Goal: Check status: Check status

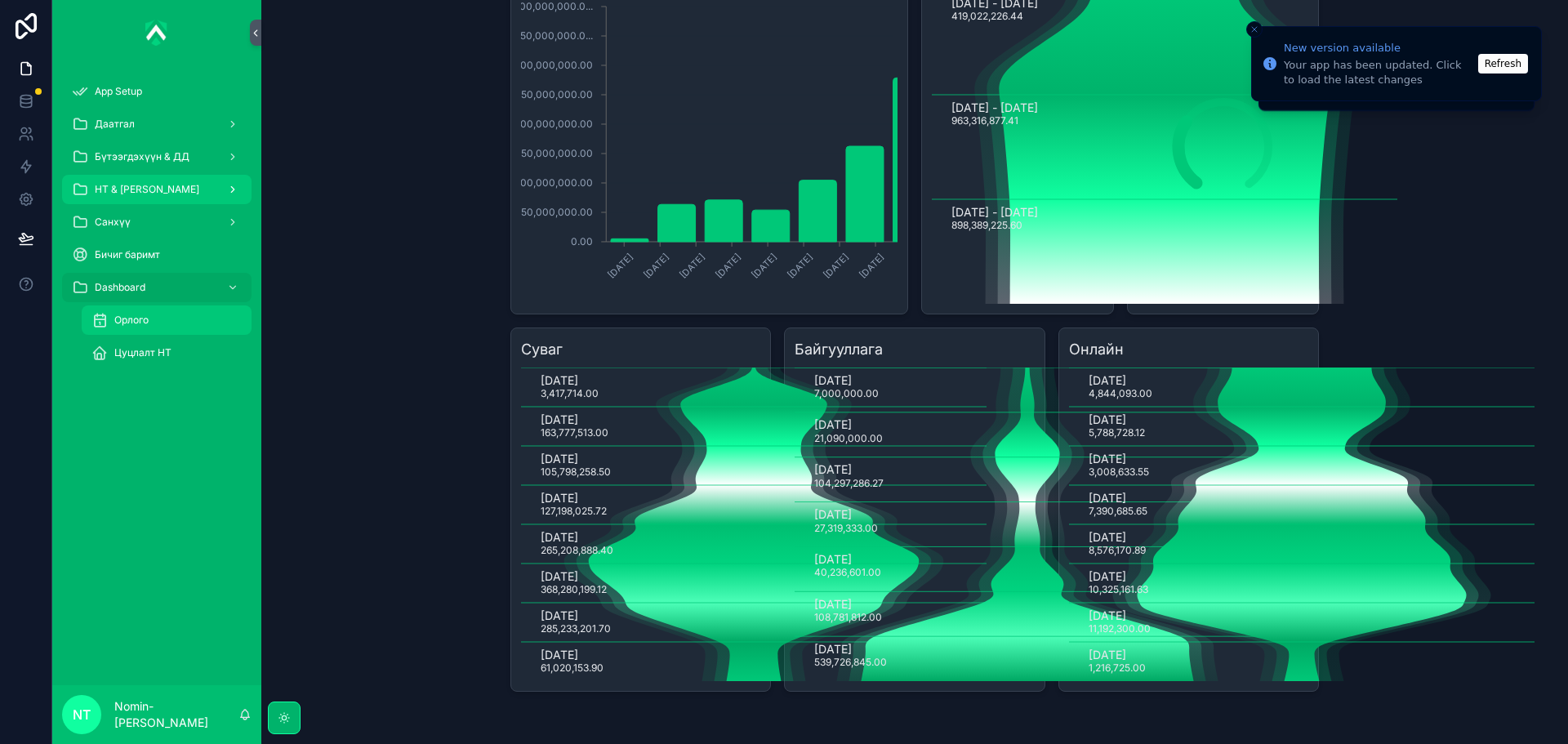
scroll to position [228, 0]
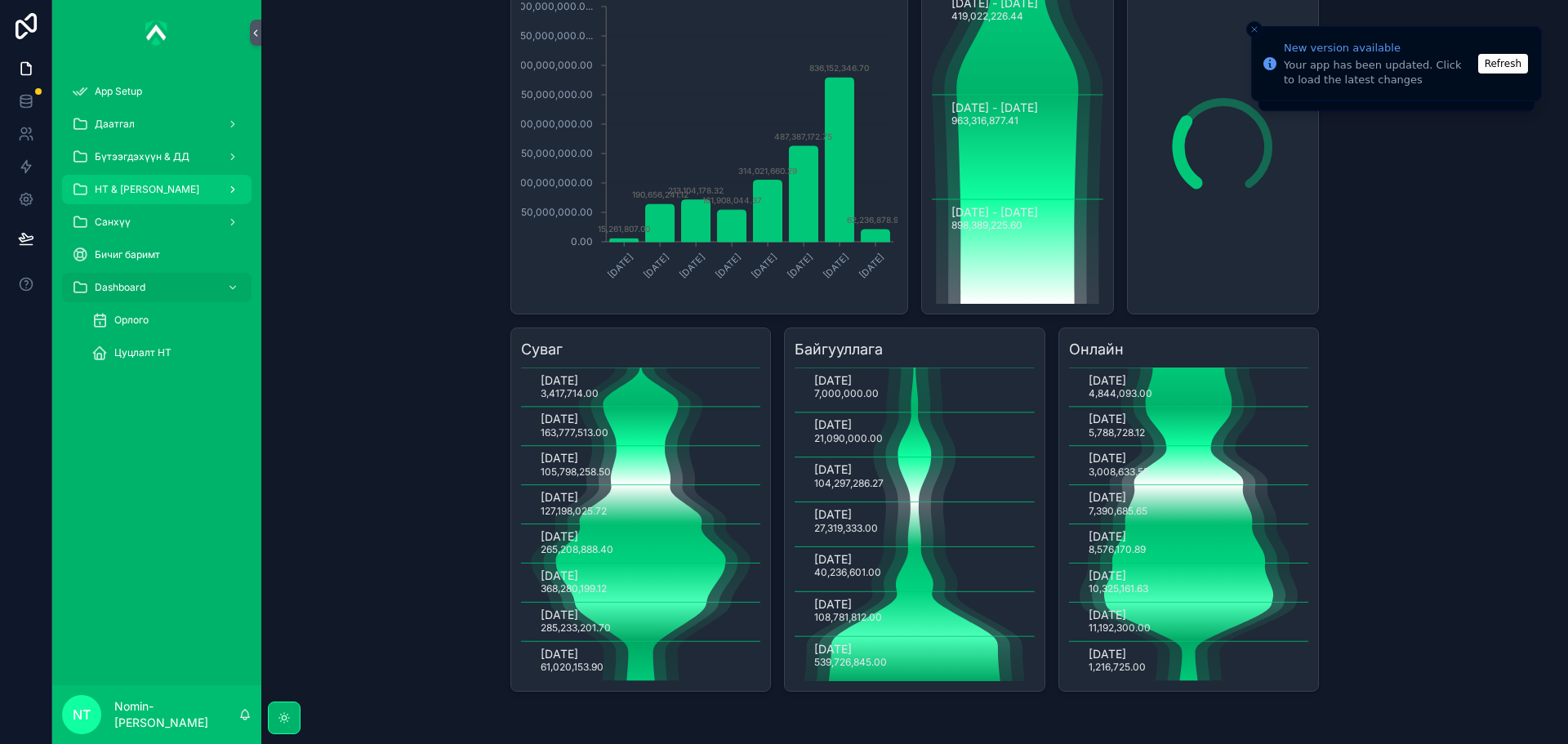
click at [193, 182] on div "НТ & [PERSON_NAME]" at bounding box center [157, 189] width 170 height 26
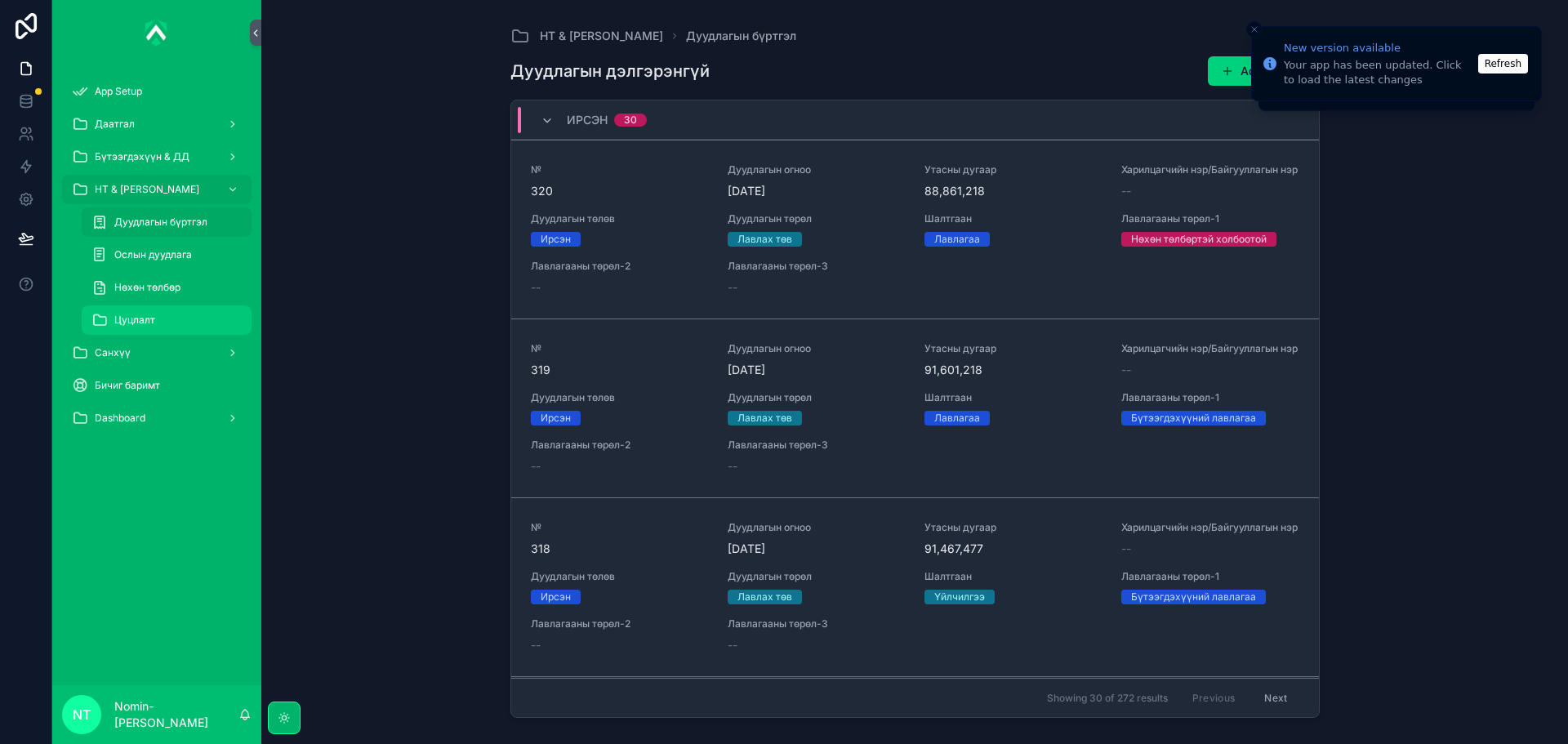
click at [161, 317] on div "Цуцлалт" at bounding box center [167, 320] width 151 height 26
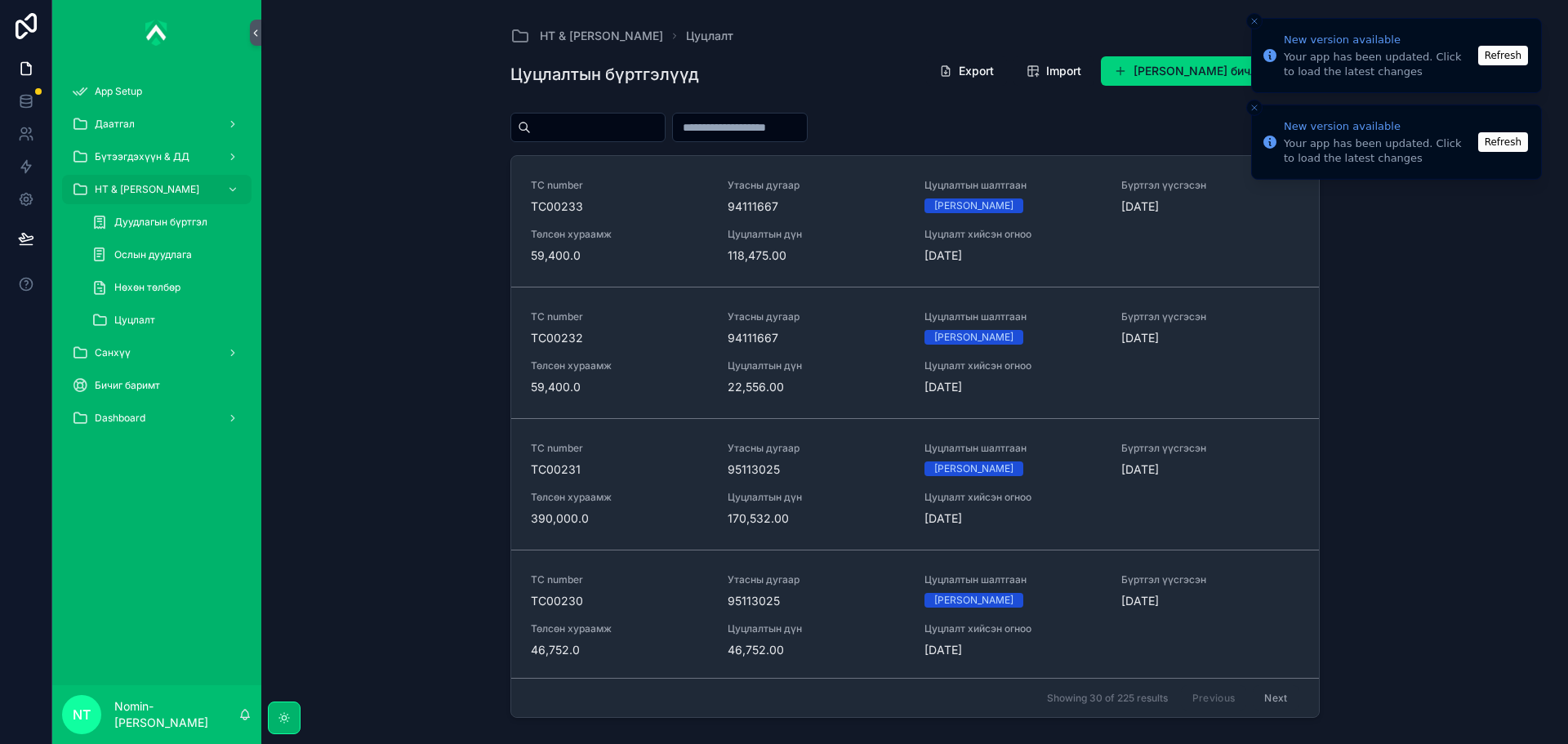
click at [1262, 22] on button "Close toast" at bounding box center [1253, 21] width 16 height 16
click at [1254, 21] on line "Close toast" at bounding box center [1254, 21] width 5 height 5
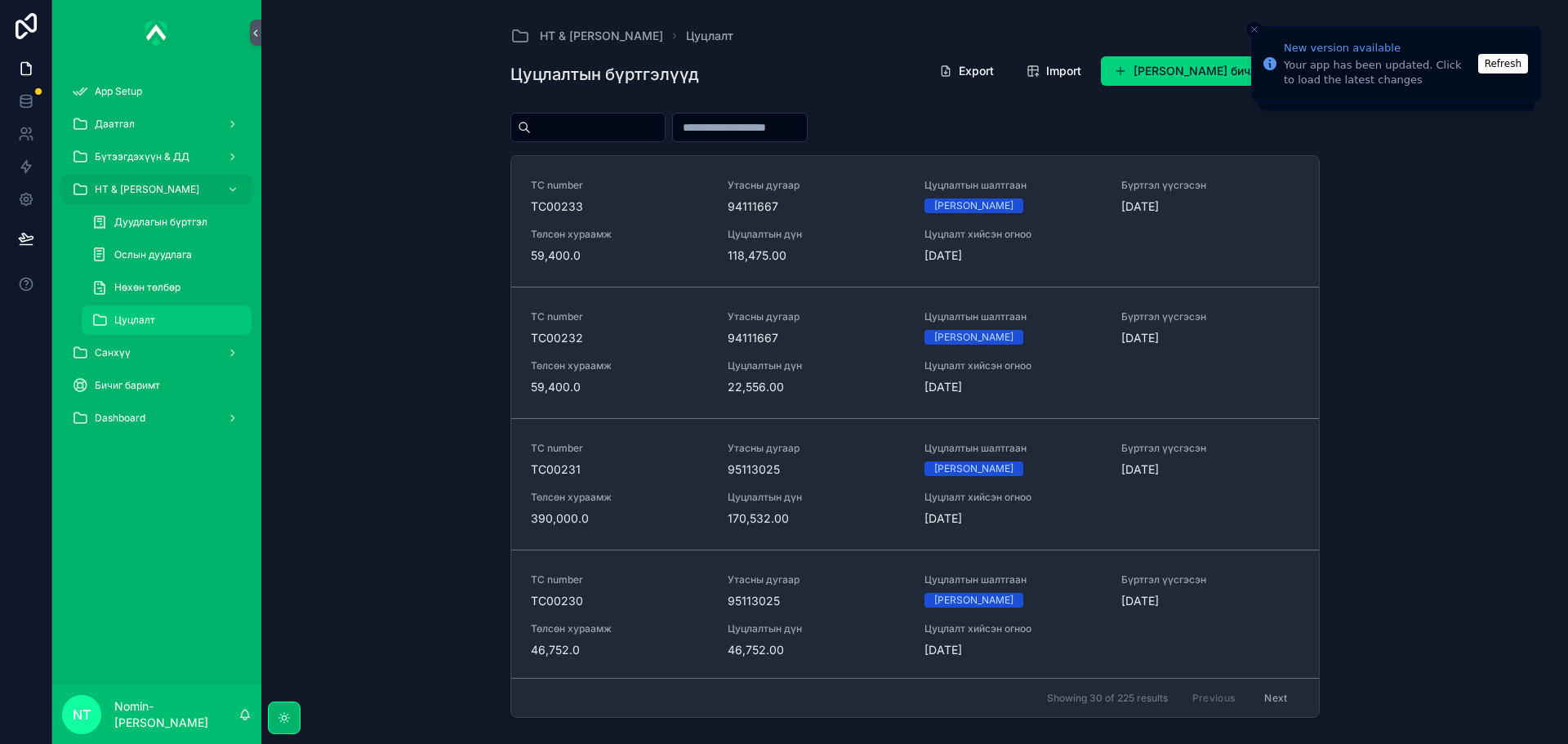
click at [1151, 18] on div "НТ & Үйлчилгээ Цуцлалт Цуцлалтын бүртгэлүүд Export Import Шинэ Цуцлалтын бичлэг…" at bounding box center [915, 362] width 835 height 725
click at [1152, 23] on div "НТ & Үйлчилгээ Цуцлалт Цуцлалтын бүртгэлүүд Export Import Шинэ Цуцлалтын бичлэг…" at bounding box center [915, 362] width 835 height 725
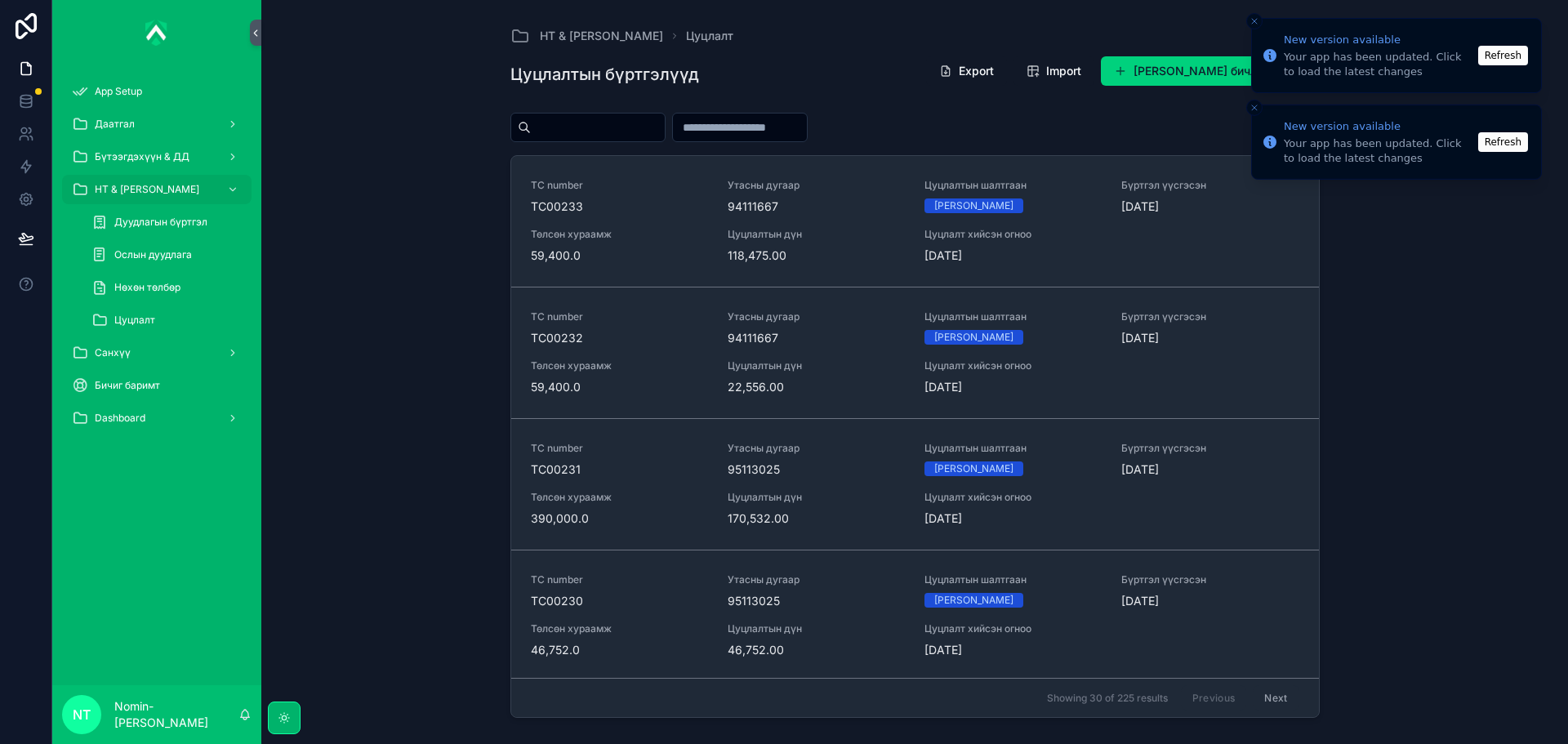
click at [1255, 20] on icon "Close toast" at bounding box center [1254, 21] width 10 height 10
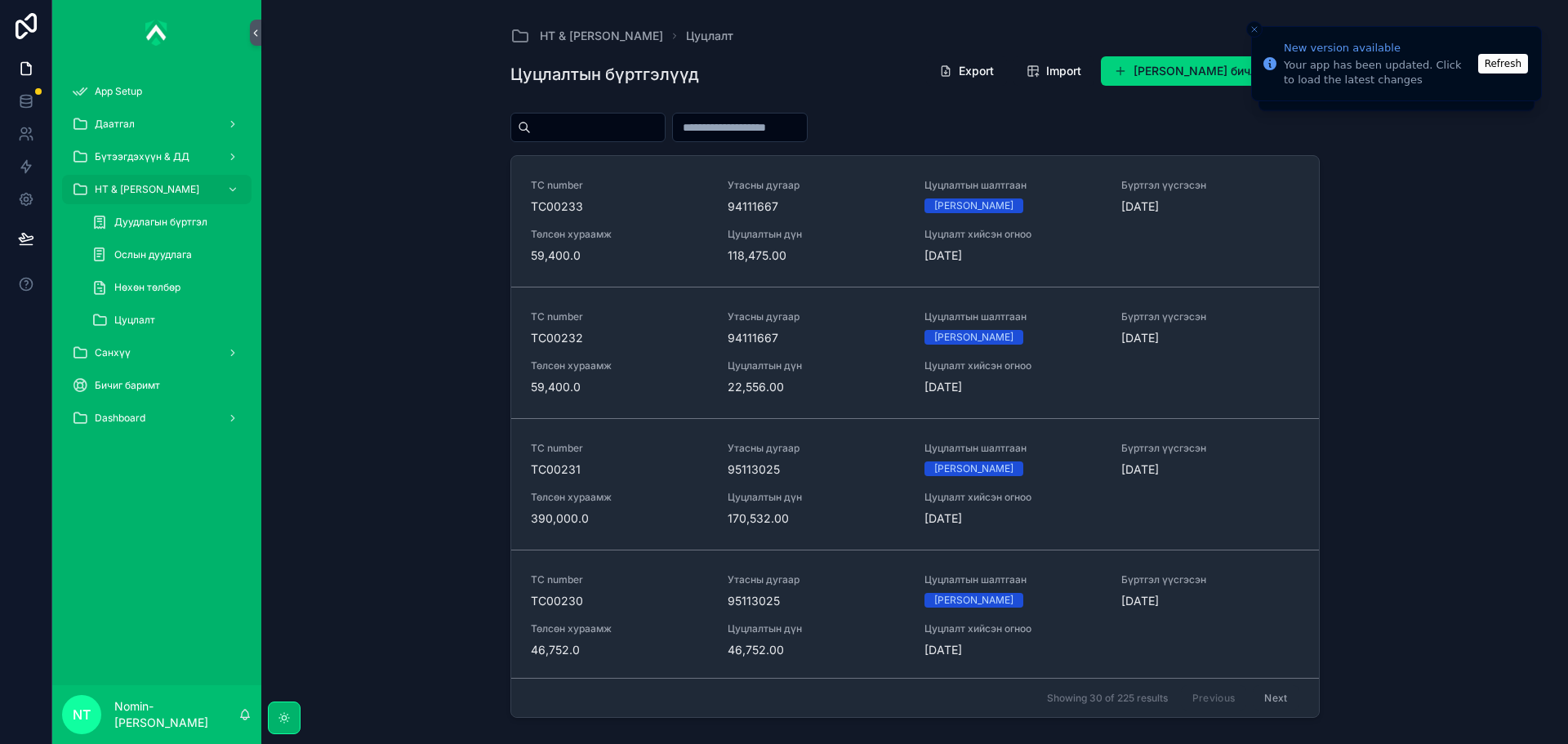
click at [1399, 322] on div "НТ & Үйлчилгээ Цуцлалт Цуцлалтын бүртгэлүүд Export Import Шинэ Цуцлалтын бичлэг…" at bounding box center [914, 372] width 1306 height 744
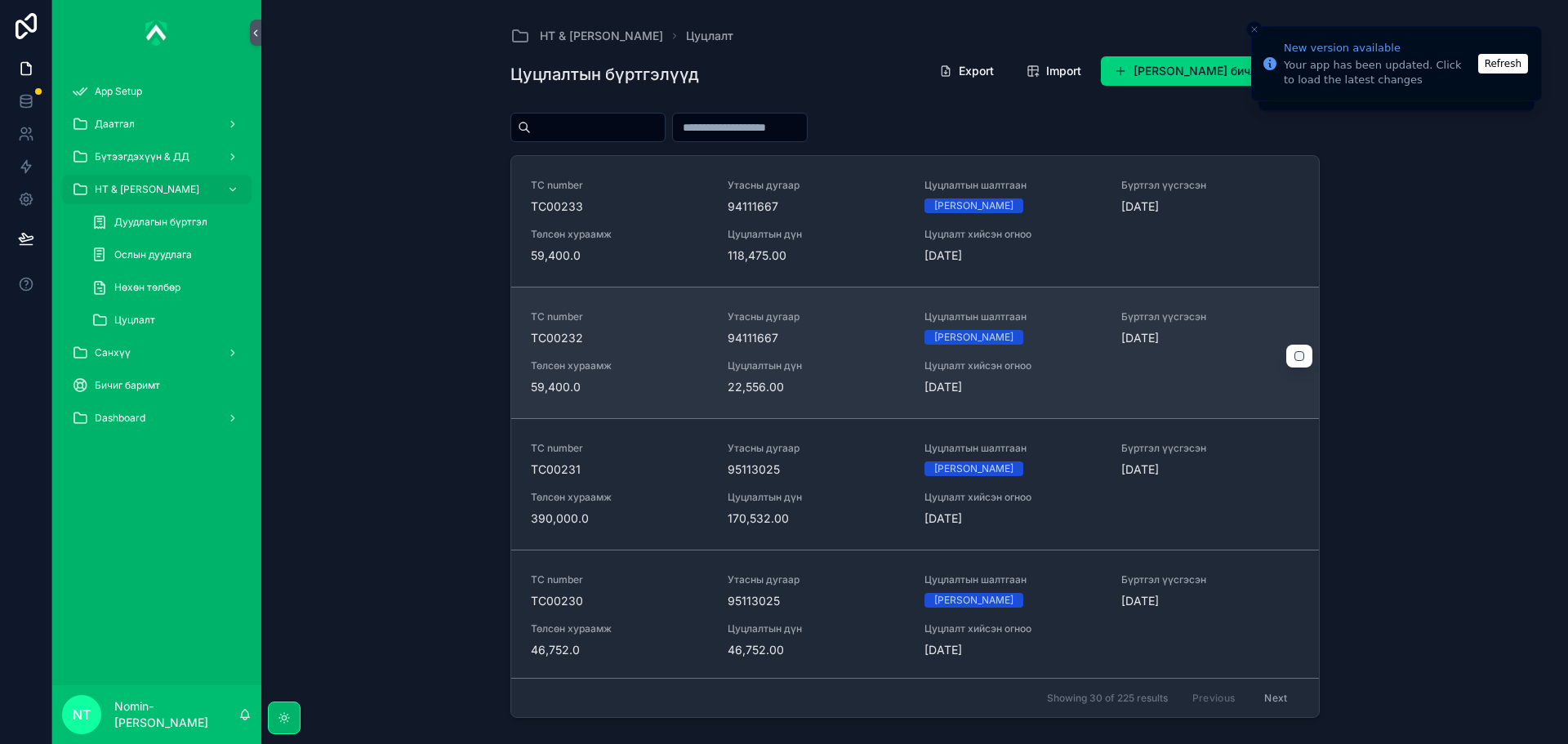
click at [804, 366] on span "Цуцлалтын дүн" at bounding box center [816, 366] width 178 height 13
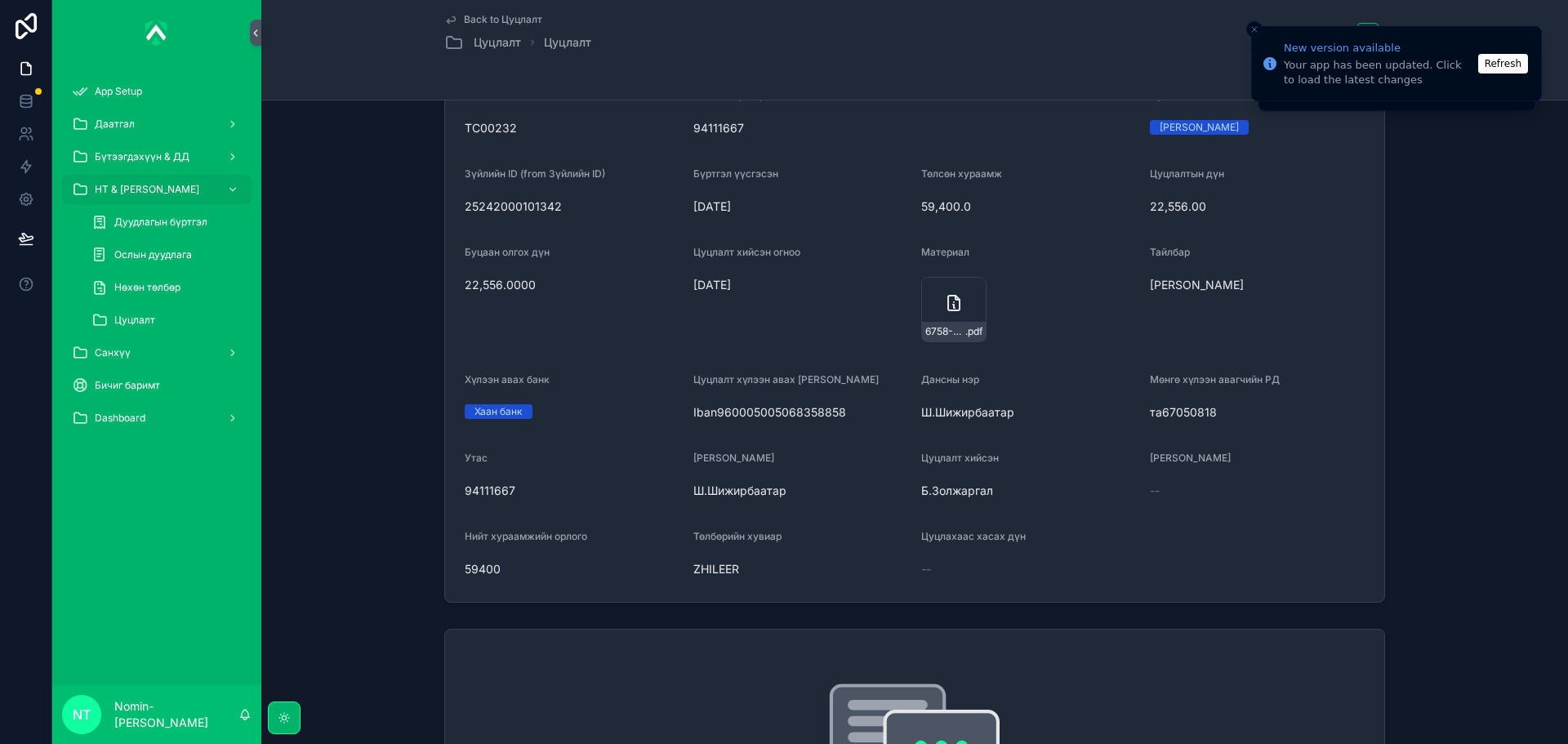
scroll to position [82, 0]
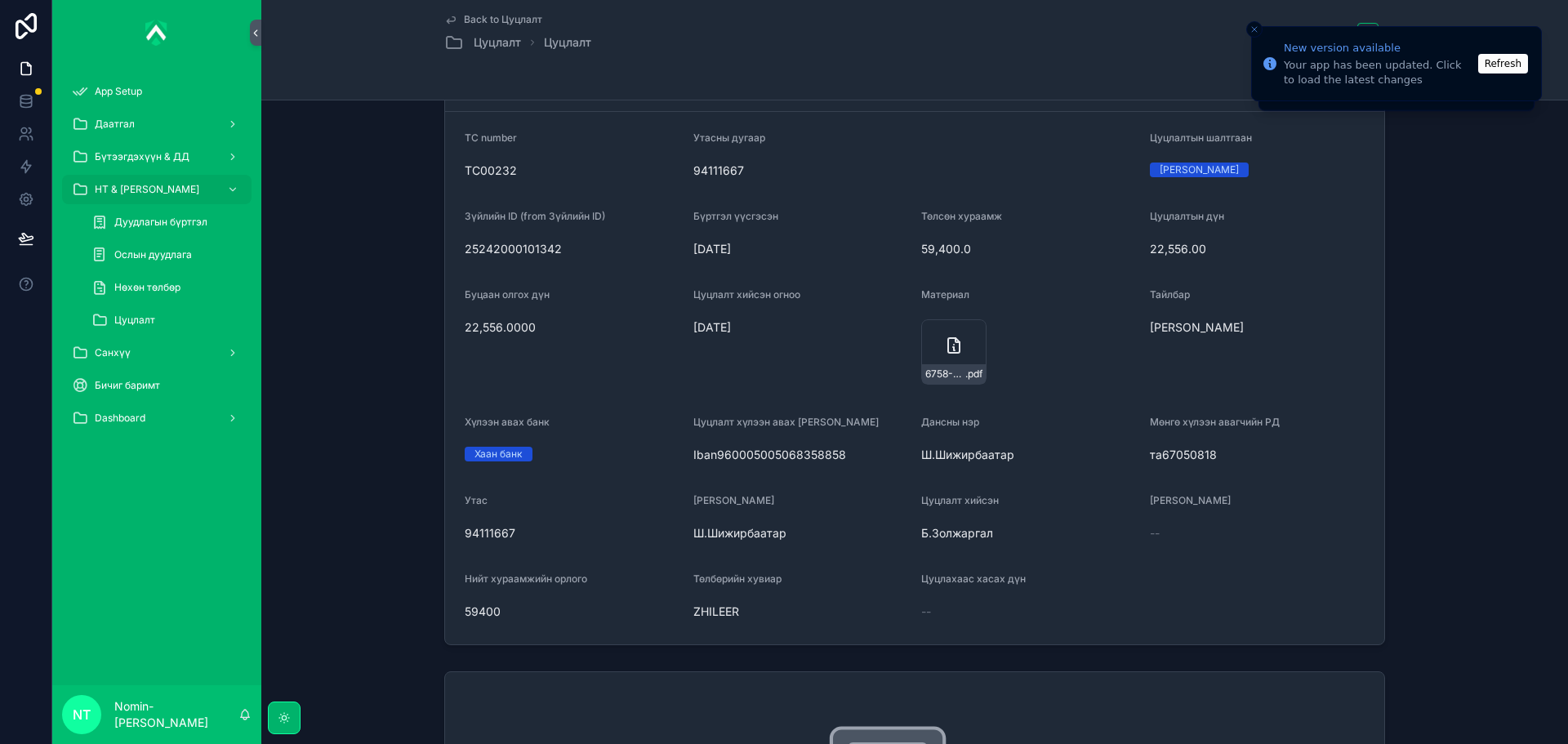
drag, startPoint x: 713, startPoint y: 453, endPoint x: 853, endPoint y: 455, distance: 140.0
click at [853, 455] on span "Iban960005005068358858" at bounding box center [801, 454] width 215 height 16
copy span "960005005068358858"
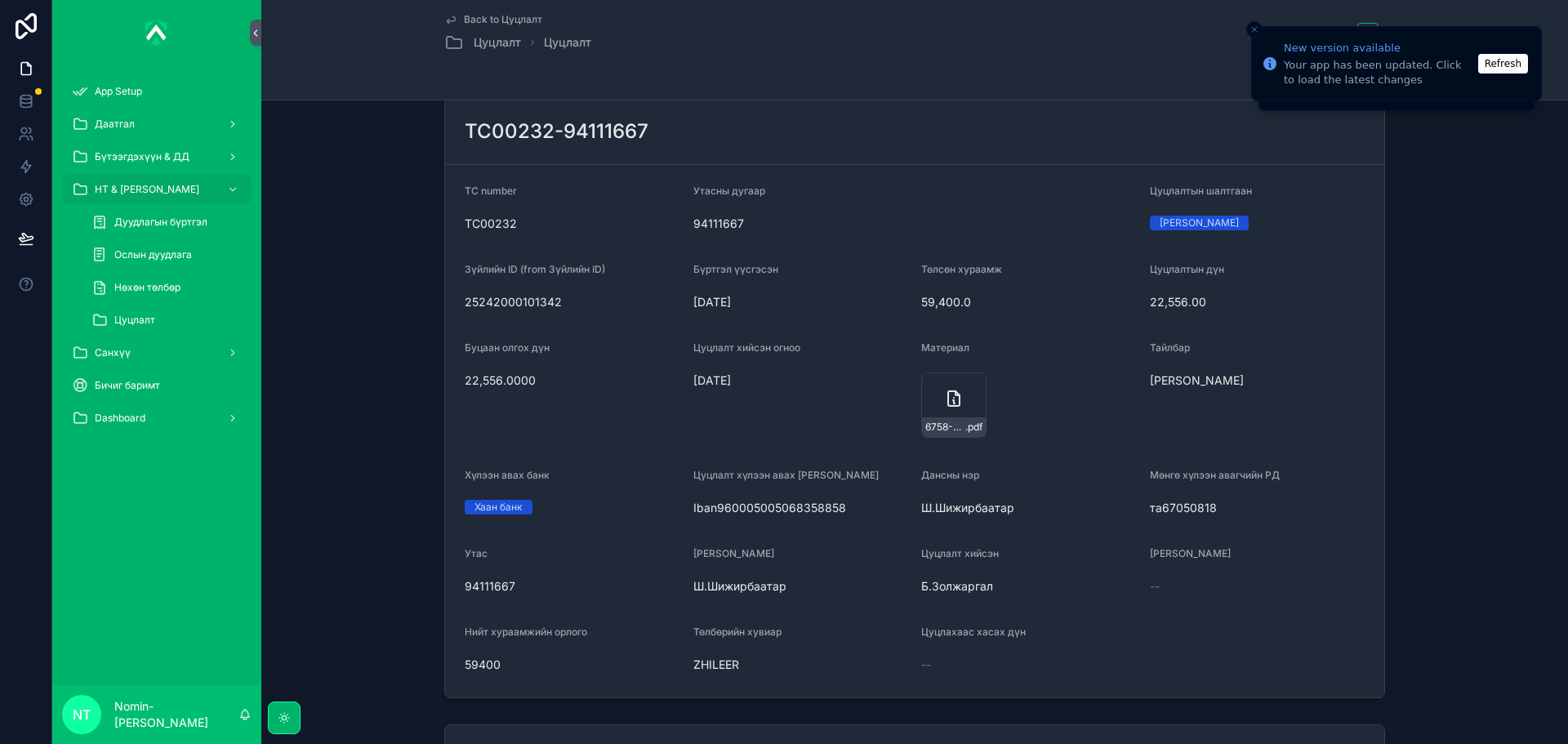
scroll to position [0, 0]
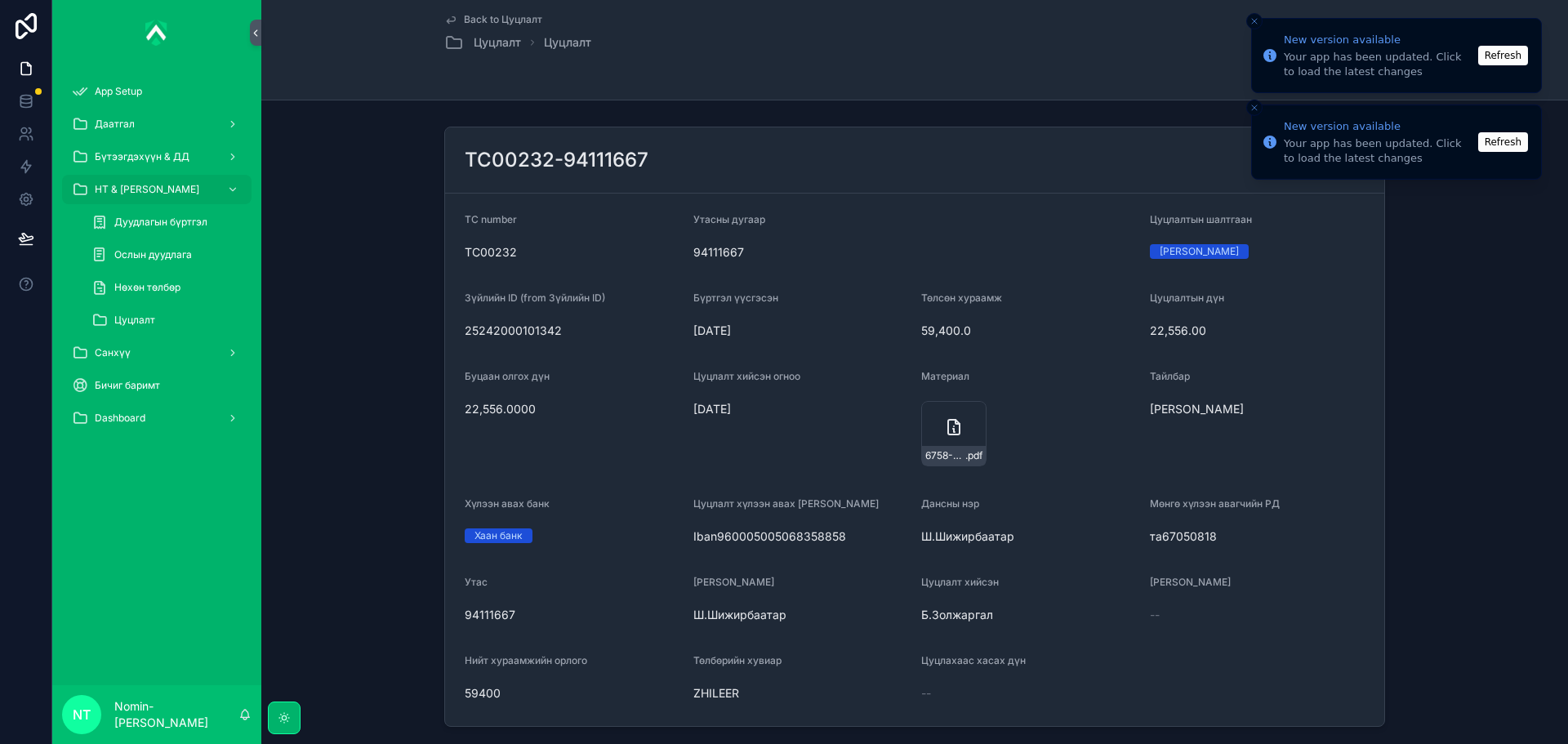
click at [1252, 29] on li "New version available Your app has been updated. Click to load the latest chang…" at bounding box center [1395, 55] width 290 height 75
click at [1253, 24] on icon "Close toast" at bounding box center [1254, 21] width 10 height 10
click at [1253, 18] on icon "Close toast" at bounding box center [1254, 21] width 10 height 10
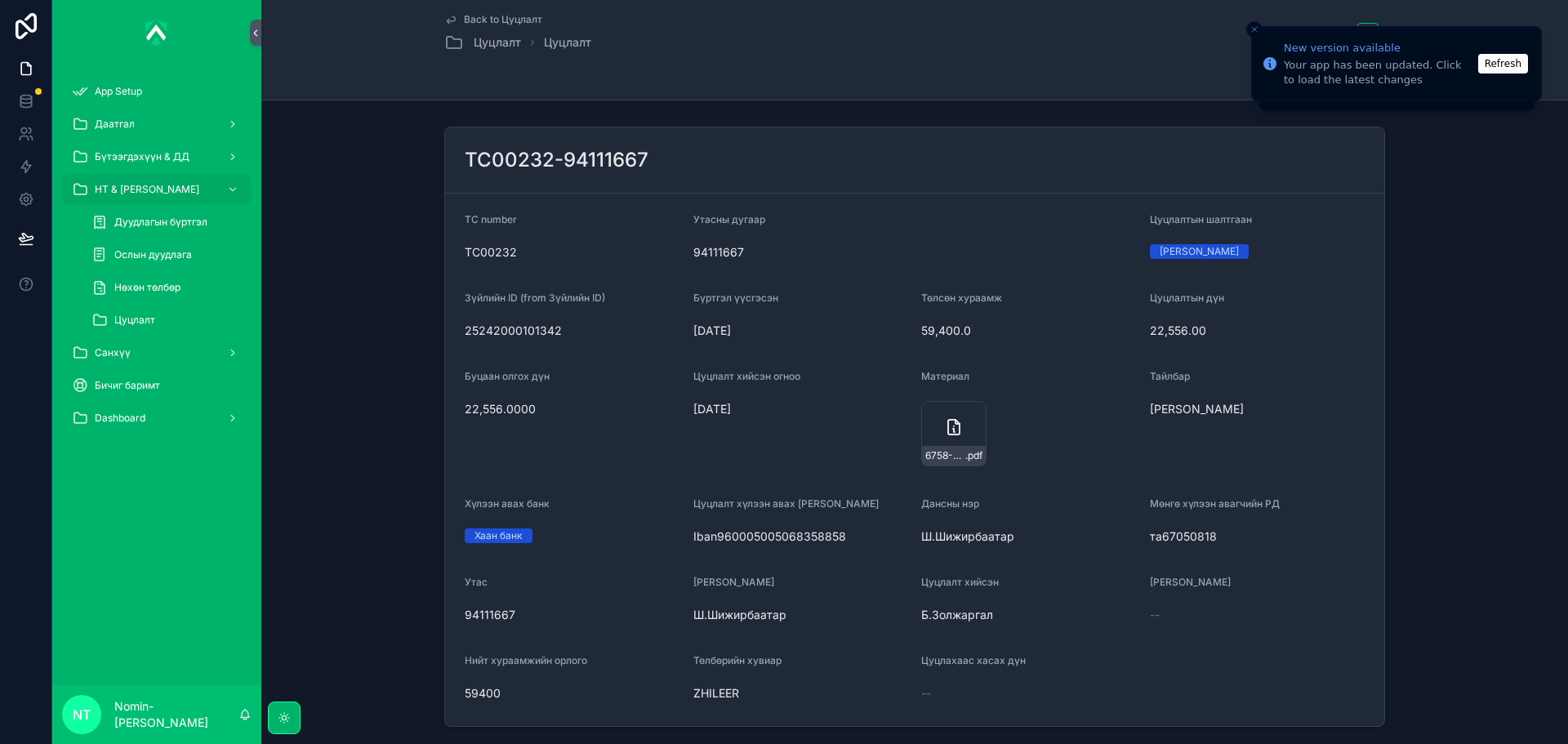
click at [1030, 317] on div "59,400.0" at bounding box center [1029, 330] width 215 height 26
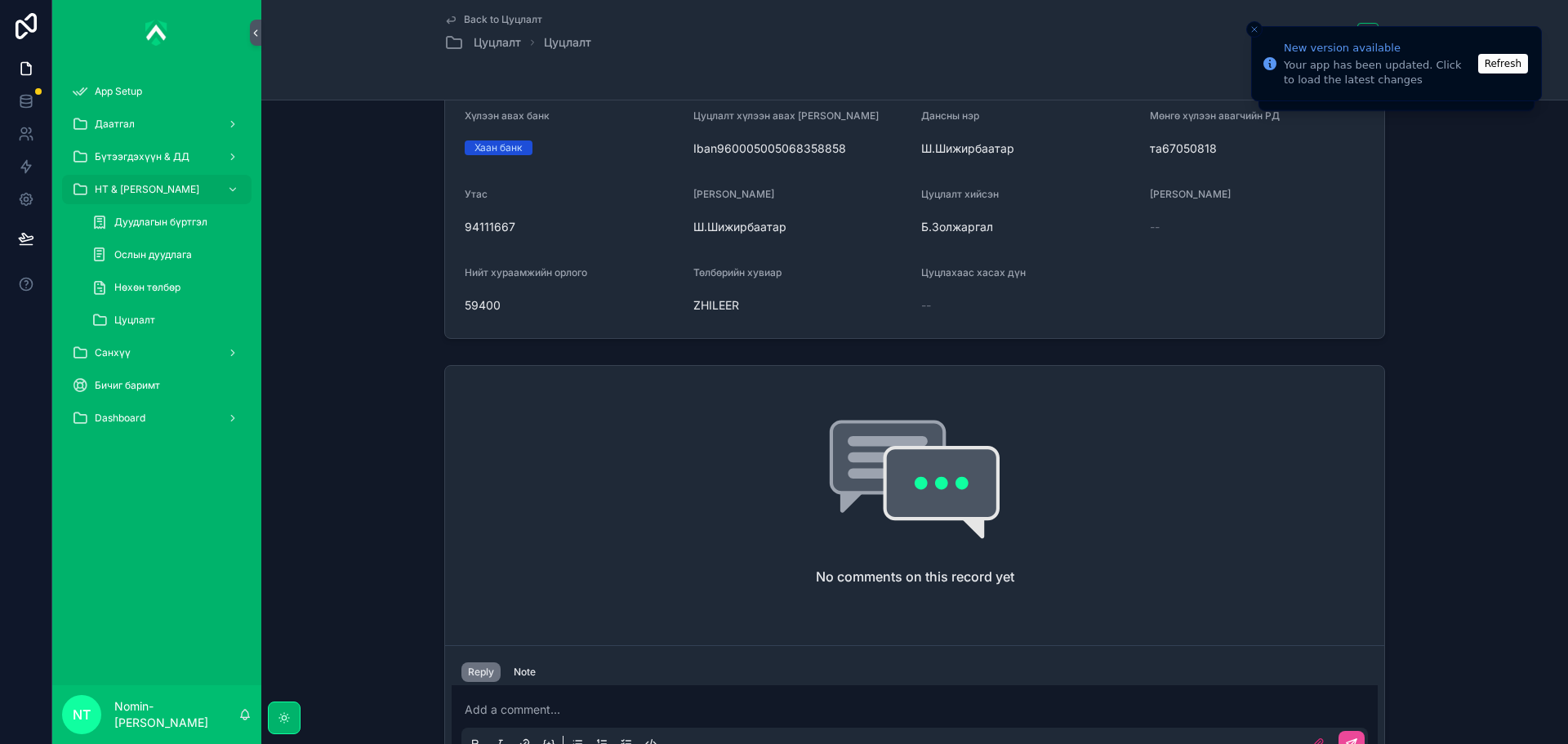
scroll to position [490, 0]
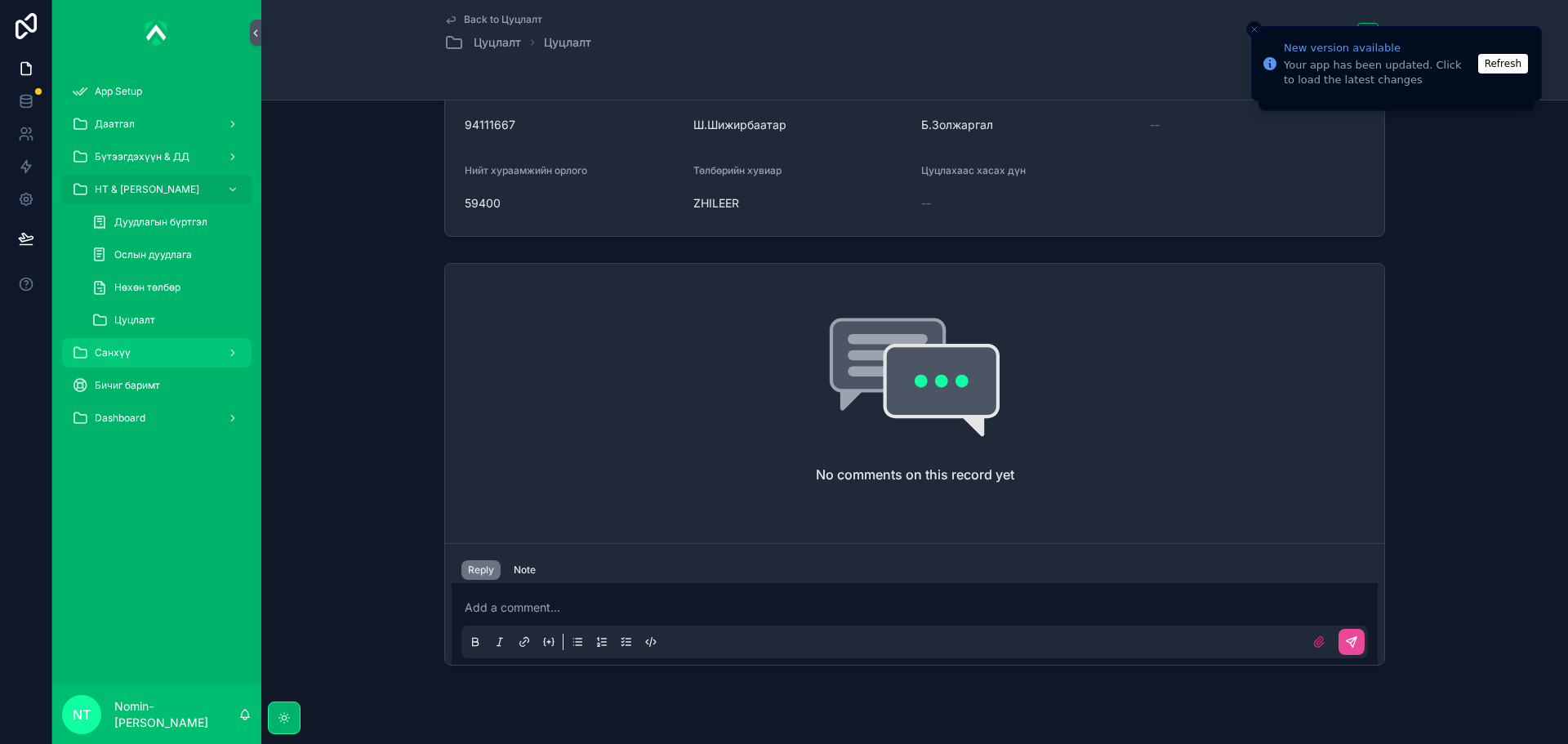
drag, startPoint x: 168, startPoint y: 354, endPoint x: 163, endPoint y: 343, distance: 12.1
click at [168, 353] on div "Санхүү" at bounding box center [157, 353] width 170 height 26
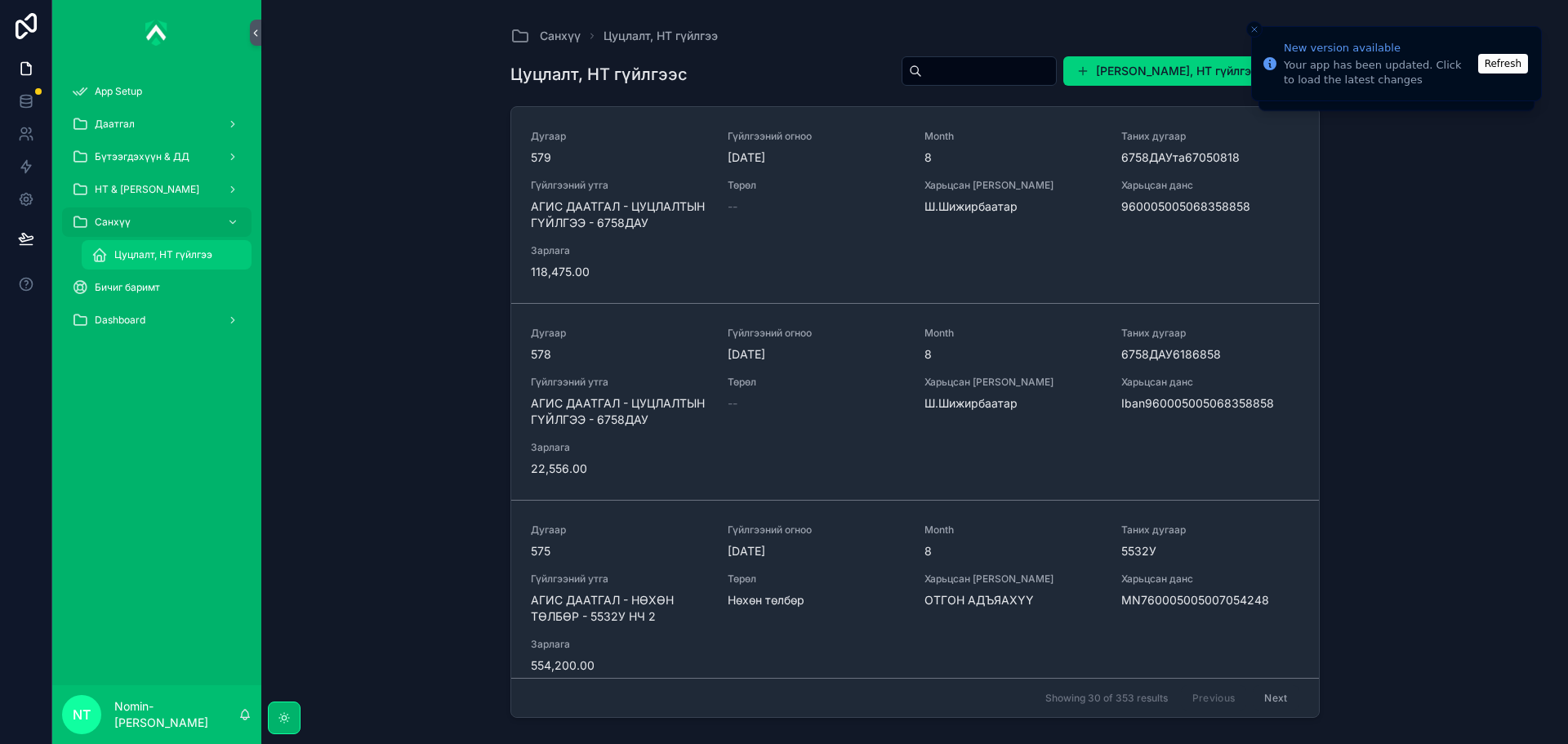
click at [157, 250] on span "Цуцлалт, НТ гүйлгээ" at bounding box center [163, 255] width 98 height 13
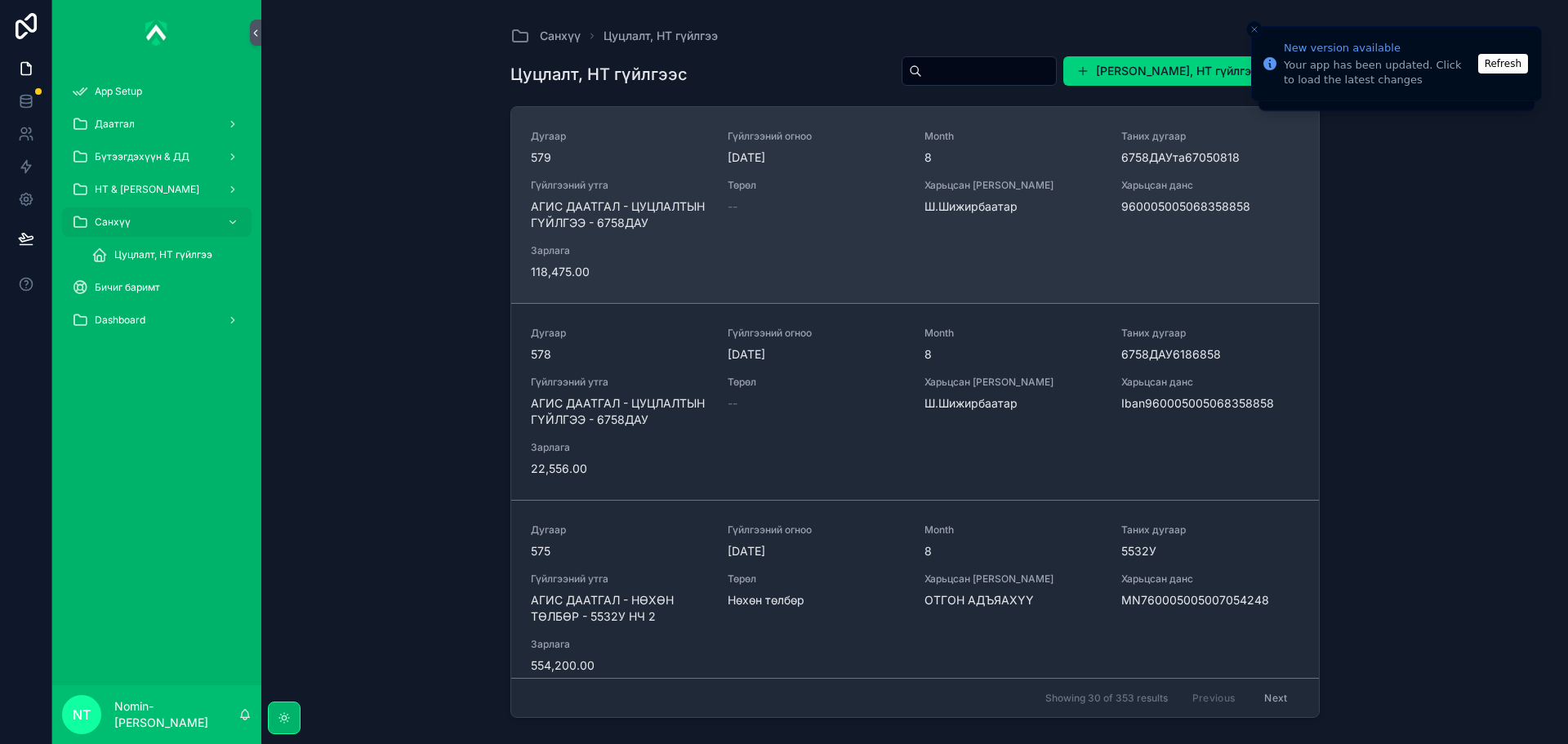
click at [716, 196] on div "Дугаар 579 Гүйлгээний огноо [DATE] Month 8 Таних дугаар 6758ДАУта67050818 Гүйлг…" at bounding box center [915, 205] width 768 height 151
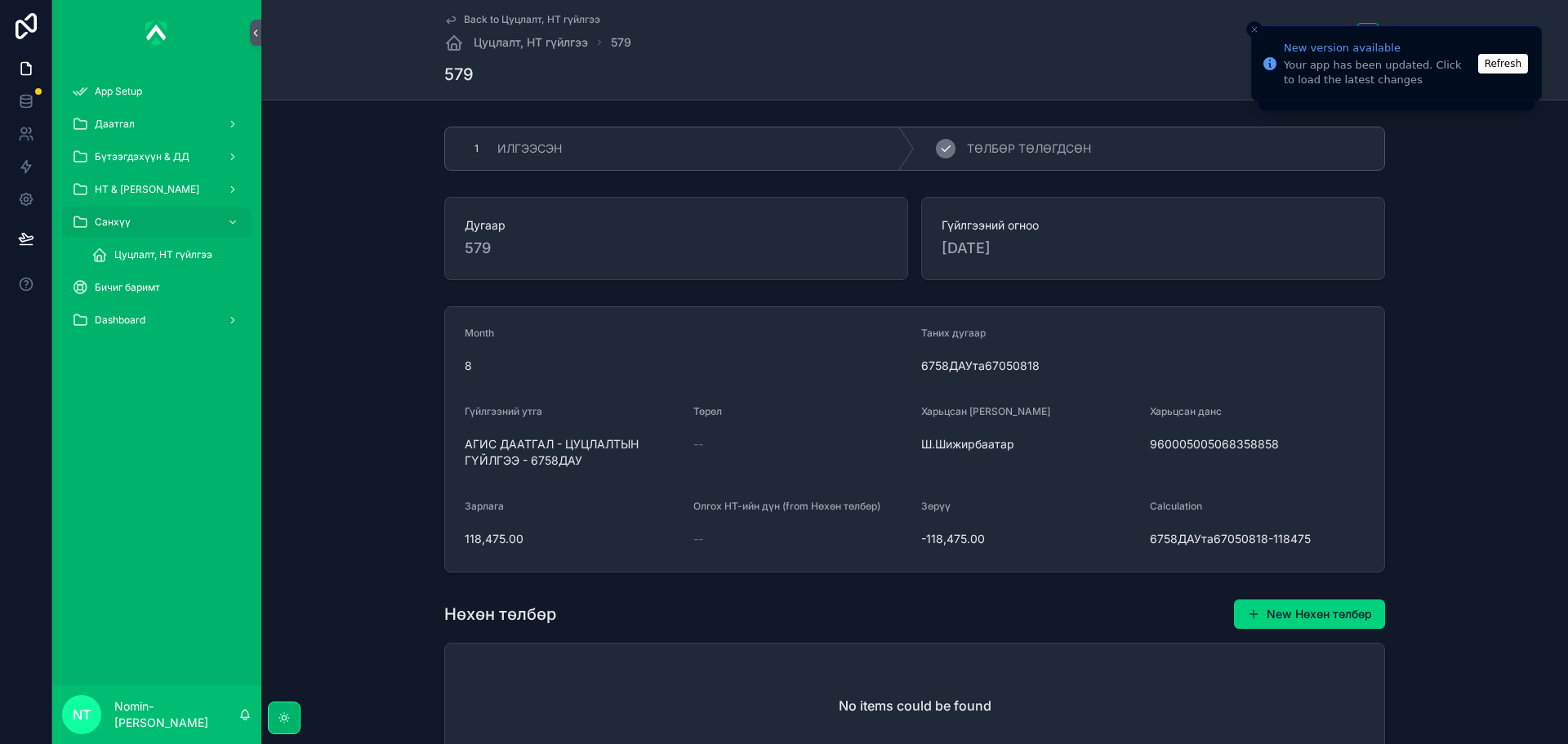
click at [975, 148] on span "ТӨЛБӨР ТӨЛӨГДСӨН" at bounding box center [1029, 148] width 124 height 16
click at [532, 41] on span "Цуцлалт, НТ гүйлгээ" at bounding box center [531, 42] width 114 height 16
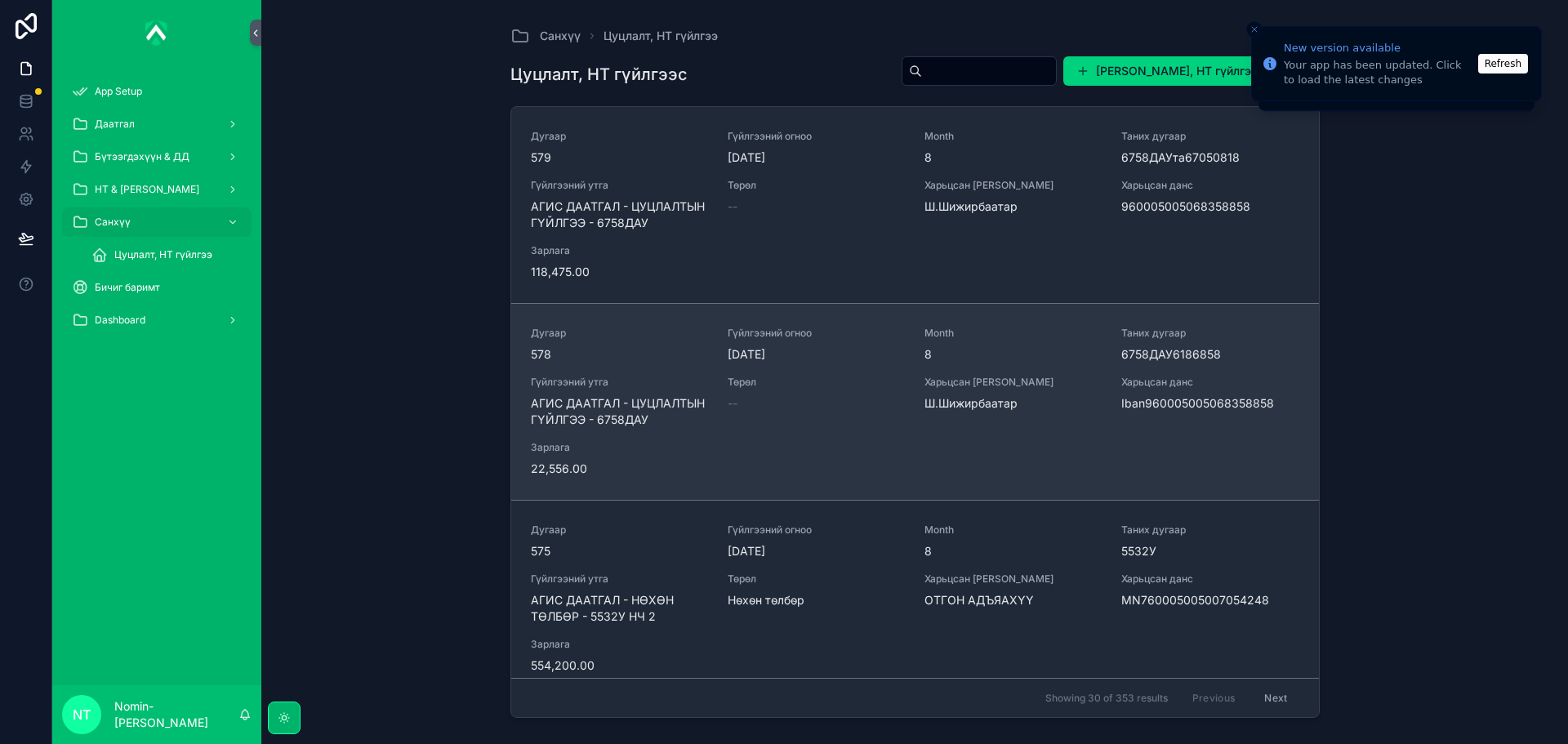
click at [742, 413] on div "Төрөл --" at bounding box center [816, 401] width 178 height 52
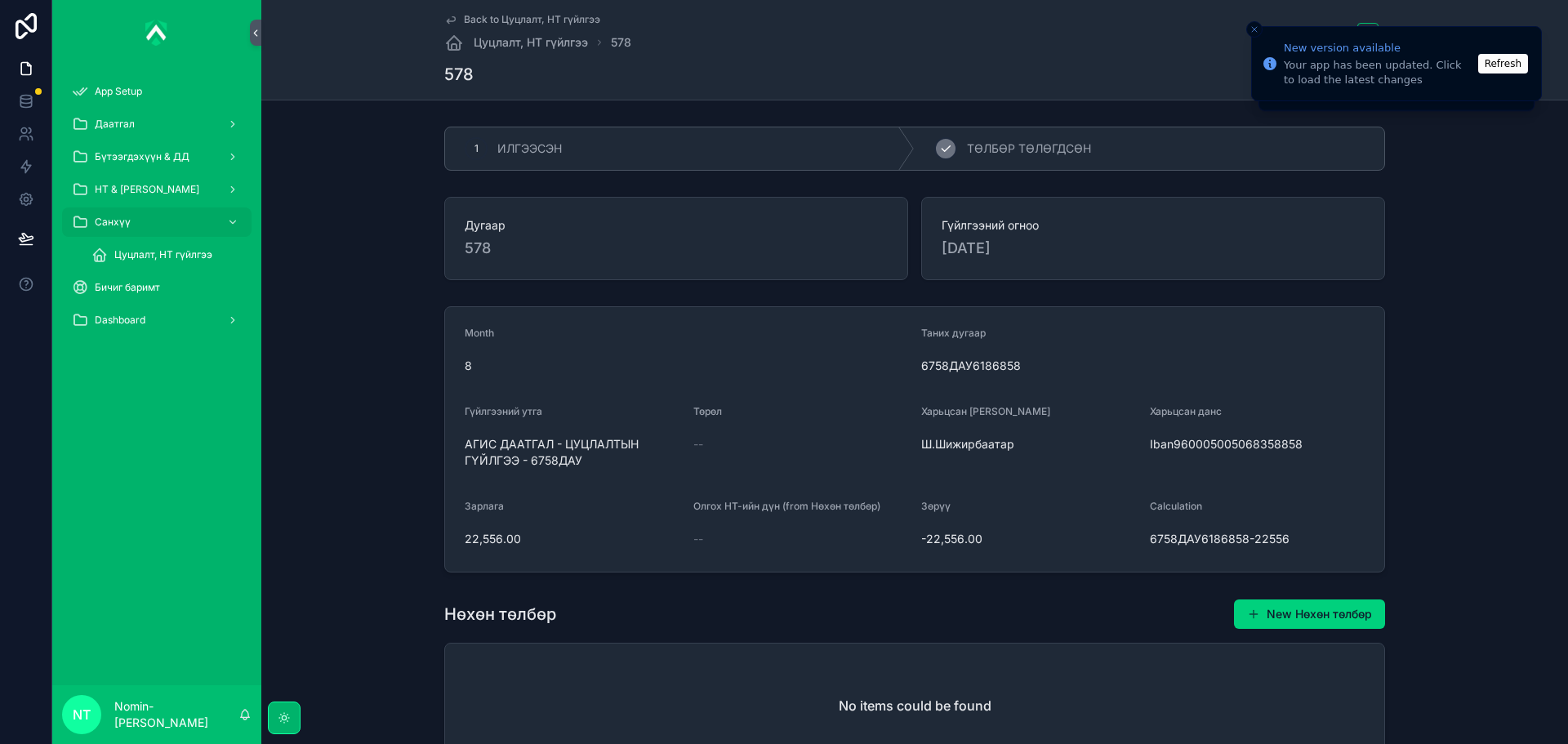
click at [1063, 151] on span "ТӨЛБӨР ТӨЛӨГДСӨН" at bounding box center [1029, 148] width 124 height 16
click at [535, 45] on span "Цуцлалт, НТ гүйлгээ" at bounding box center [531, 42] width 114 height 16
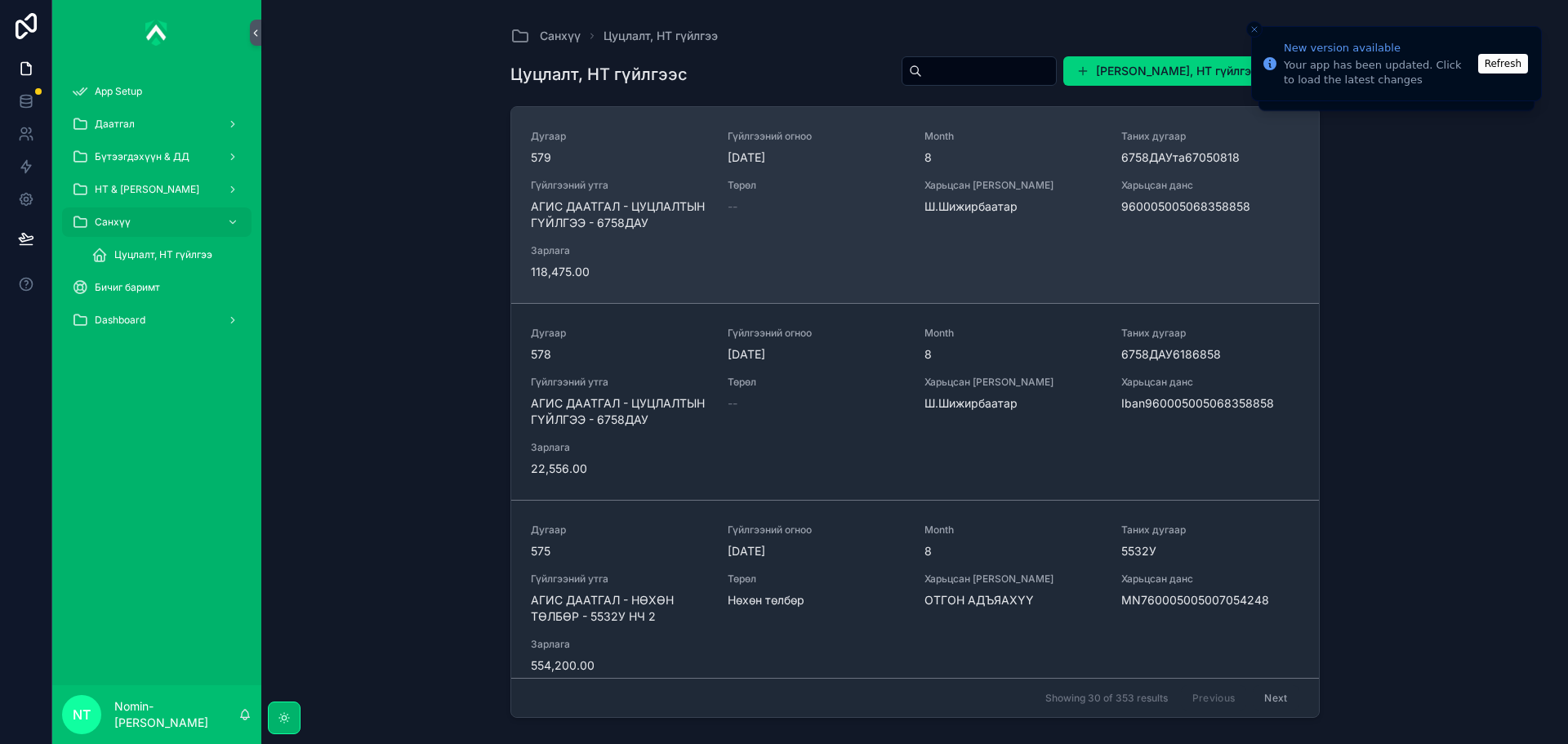
click at [955, 247] on div "Дугаар 579 Гүйлгээний огноо [DATE] Month 8 Таних дугаар 6758ДАУта67050818 Гүйлг…" at bounding box center [915, 205] width 768 height 151
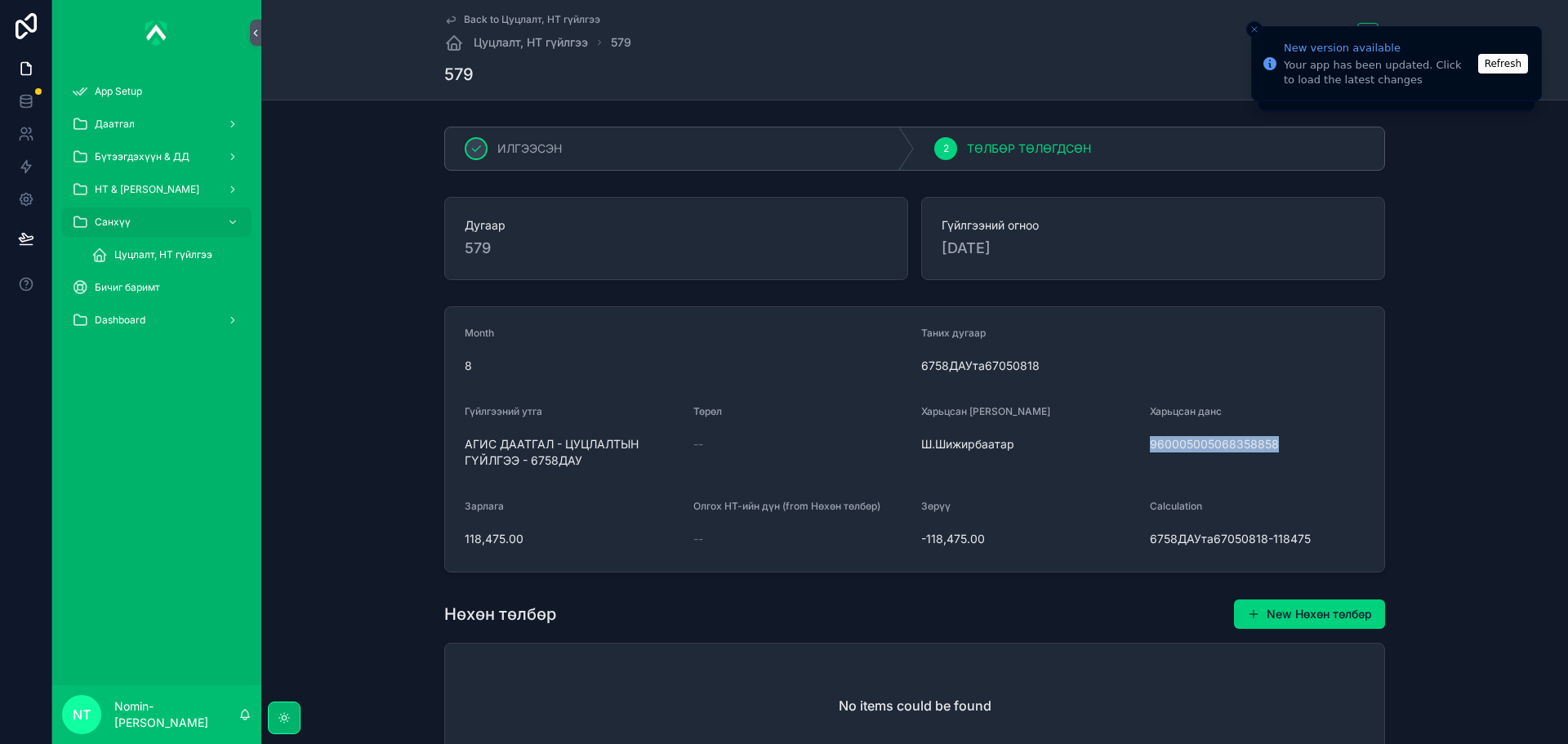
drag, startPoint x: 1151, startPoint y: 441, endPoint x: 1283, endPoint y: 448, distance: 132.2
click at [1283, 448] on form "Month 8 Таних дугаар 6758ДАУта67050818 Гүйлгээний утга АГИС ДААТГАЛ - ЦУЦЛАЛТЫН…" at bounding box center [915, 439] width 939 height 264
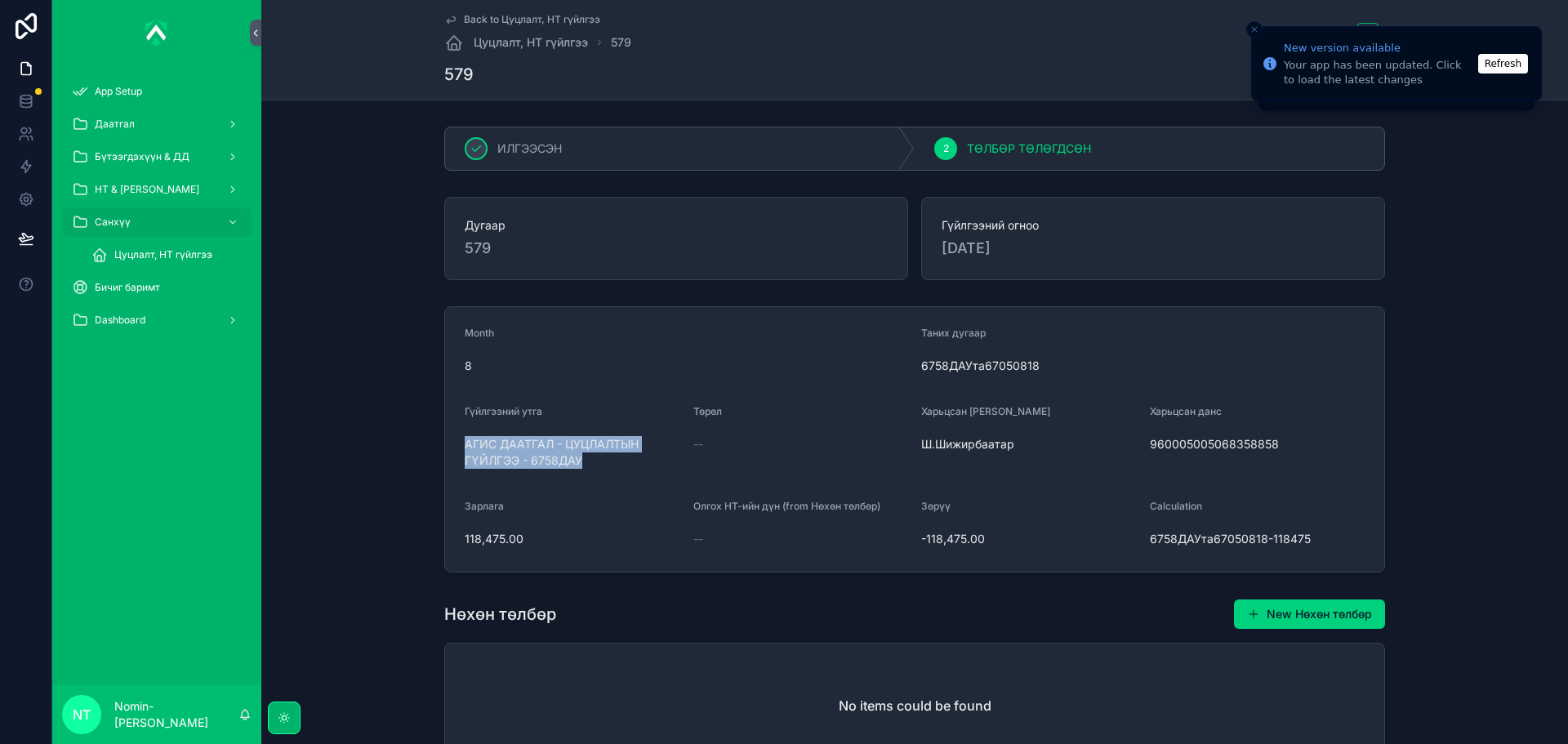
drag, startPoint x: 454, startPoint y: 444, endPoint x: 592, endPoint y: 471, distance: 140.6
click at [592, 471] on form "Month 8 Таних дугаар 6758ДАУта67050818 Гүйлгээний утга АГИС ДААТГАЛ - ЦУЦЛАЛТЫН…" at bounding box center [915, 439] width 939 height 264
copy span "АГИС ДААТГАЛ - ЦУЦЛАЛТЫН ГҮЙЛГЭЭ - 6758ДАУ"
